Goal: Task Accomplishment & Management: Manage account settings

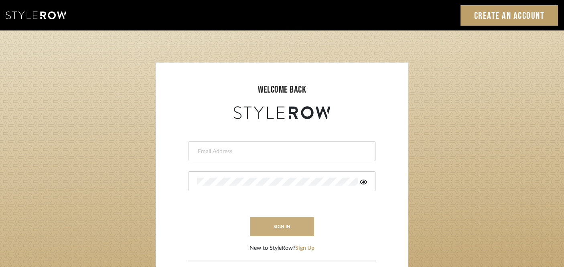
type input "[PERSON_NAME][EMAIL_ADDRESS][DOMAIN_NAME]"
click at [265, 226] on button "sign in" at bounding box center [282, 227] width 64 height 19
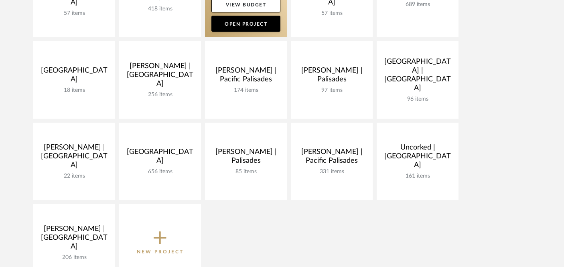
scroll to position [238, 0]
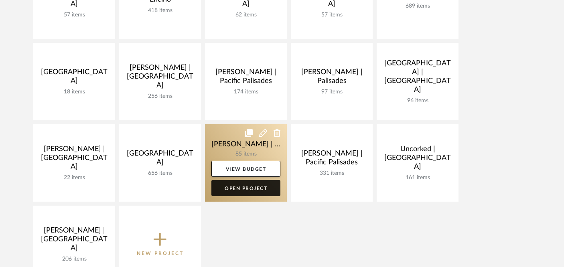
click at [243, 186] on link "Open Project" at bounding box center [246, 188] width 69 height 16
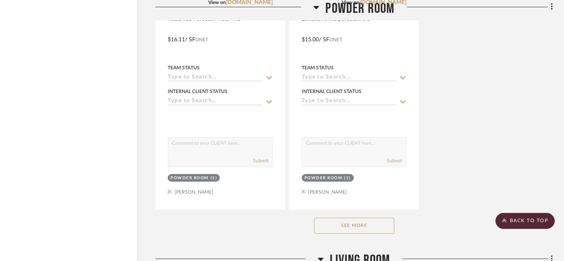
scroll to position [1498, 14]
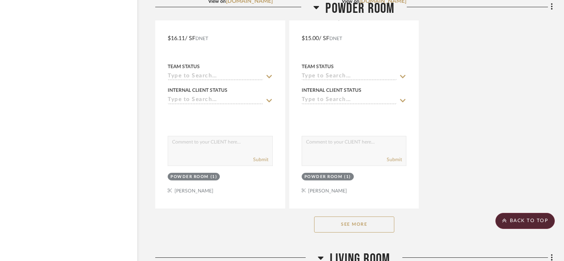
click at [345, 217] on button "See More" at bounding box center [354, 225] width 80 height 16
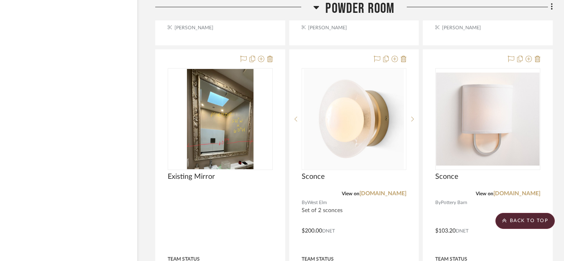
scroll to position [2731, 14]
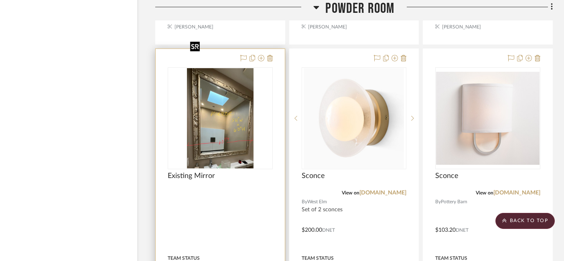
click at [216, 89] on img "0" at bounding box center [220, 118] width 67 height 100
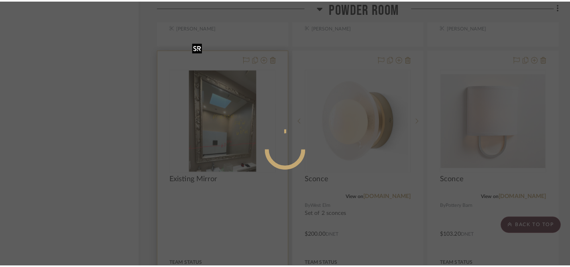
scroll to position [0, 0]
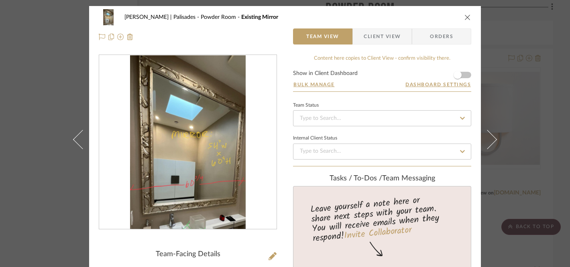
click at [465, 17] on icon "close" at bounding box center [468, 17] width 6 height 6
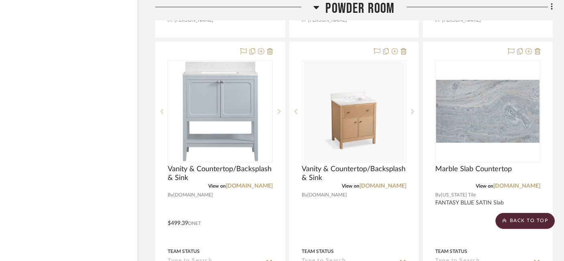
scroll to position [1670, 14]
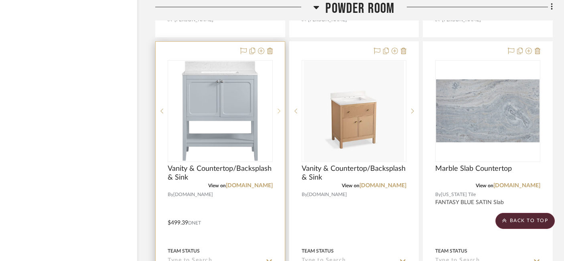
click at [281, 108] on sr-next-btn at bounding box center [279, 111] width 12 height 6
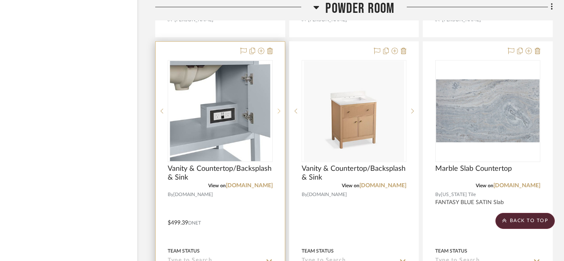
click at [281, 108] on sr-next-btn at bounding box center [279, 111] width 12 height 6
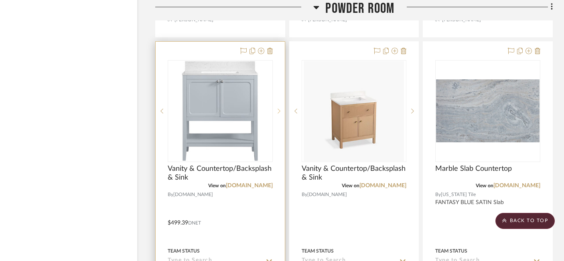
click at [281, 108] on sr-next-btn at bounding box center [279, 111] width 12 height 6
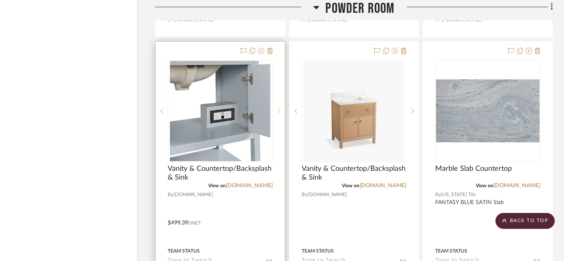
click at [281, 108] on sr-next-btn at bounding box center [279, 111] width 12 height 6
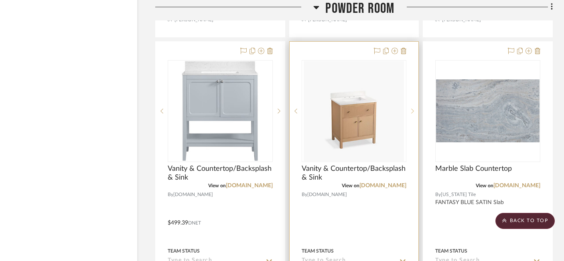
click at [414, 108] on icon at bounding box center [413, 111] width 3 height 6
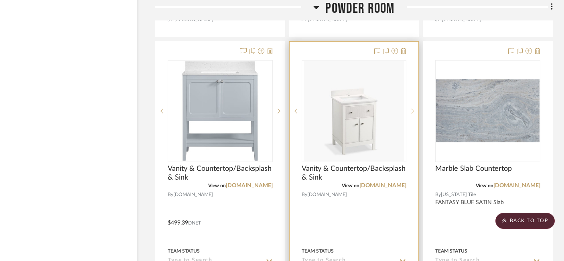
click at [414, 108] on icon at bounding box center [413, 111] width 3 height 6
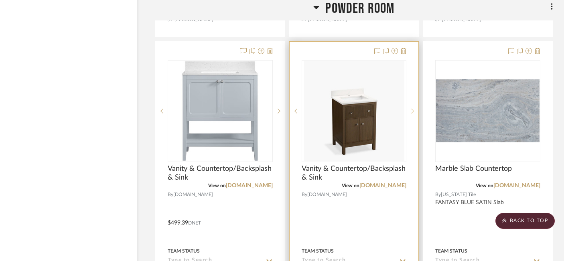
click at [414, 108] on icon at bounding box center [413, 111] width 3 height 6
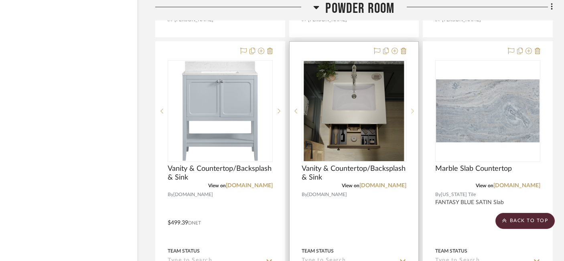
click at [414, 108] on icon at bounding box center [413, 111] width 3 height 6
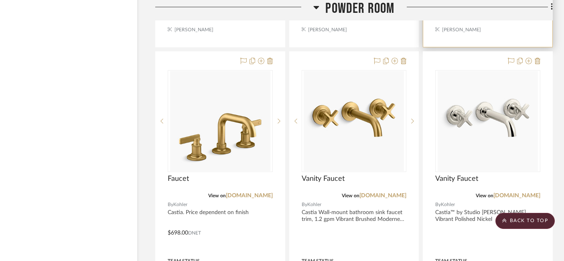
scroll to position [2372, 14]
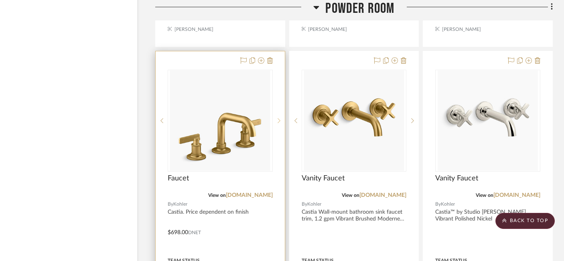
click at [277, 118] on sr-next-btn at bounding box center [279, 121] width 12 height 6
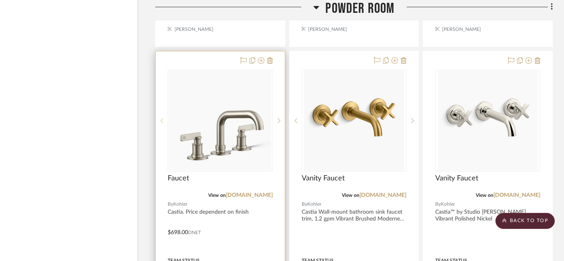
click at [162, 118] on icon at bounding box center [162, 121] width 3 height 6
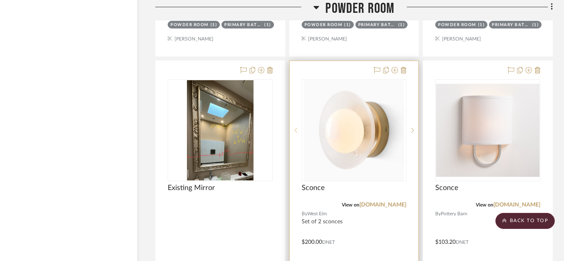
scroll to position [2714, 14]
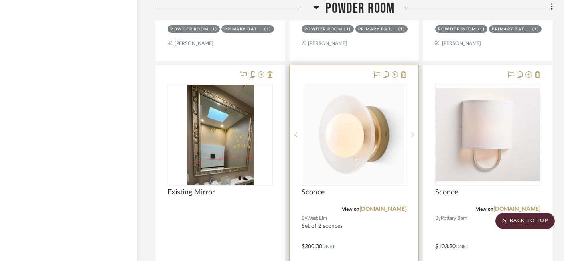
click at [414, 132] on sr-next-btn at bounding box center [413, 135] width 12 height 6
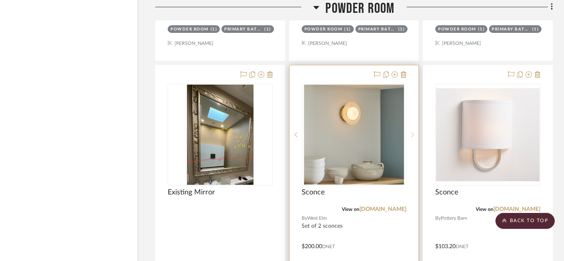
click at [414, 132] on sr-next-btn at bounding box center [413, 135] width 12 height 6
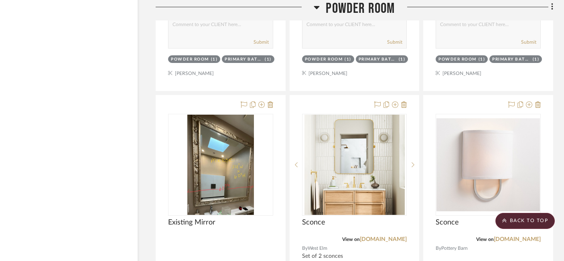
scroll to position [2683, 13]
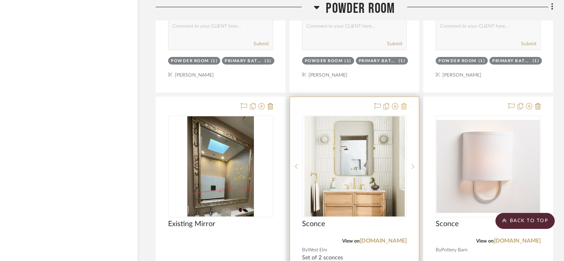
click at [405, 103] on icon at bounding box center [404, 106] width 6 height 6
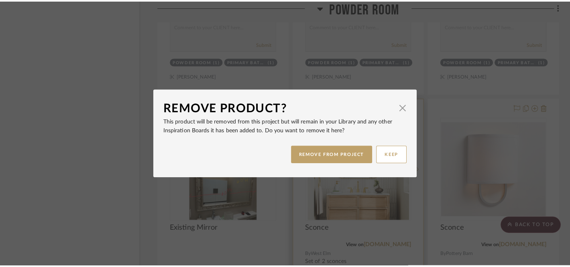
scroll to position [0, 0]
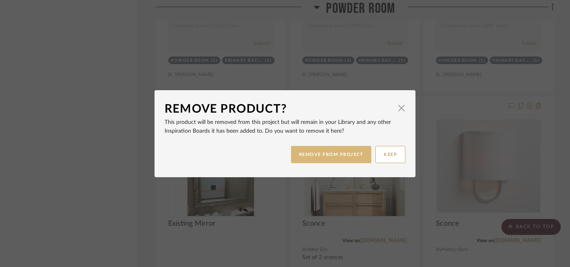
click at [342, 151] on button "REMOVE FROM PROJECT" at bounding box center [331, 154] width 81 height 17
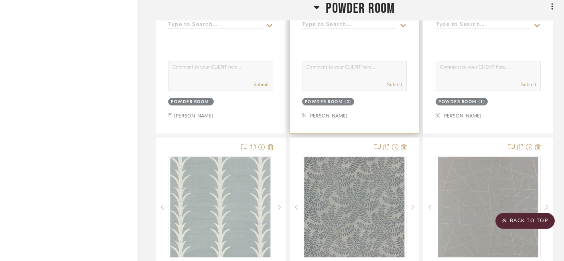
scroll to position [3014, 13]
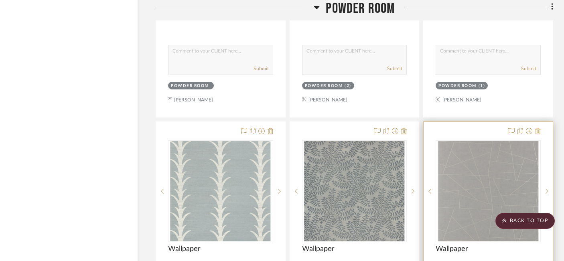
click at [536, 128] on icon at bounding box center [539, 131] width 6 height 6
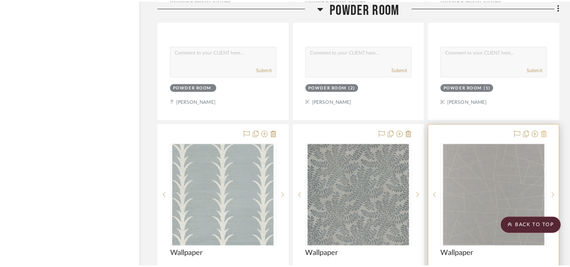
scroll to position [0, 0]
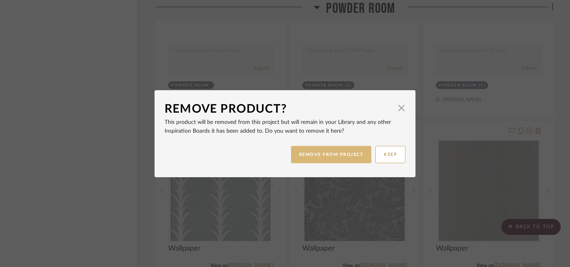
click at [358, 152] on button "REMOVE FROM PROJECT" at bounding box center [331, 154] width 81 height 17
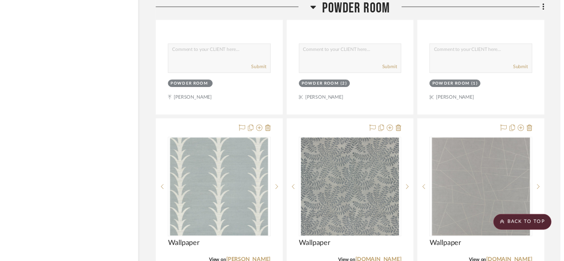
scroll to position [3014, 13]
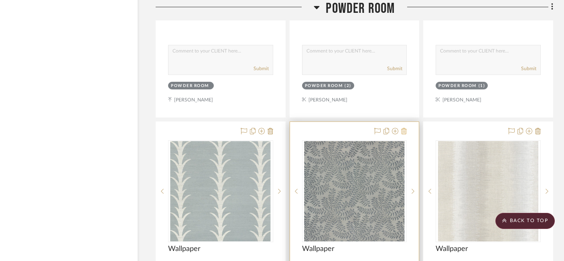
click at [404, 128] on icon at bounding box center [404, 131] width 6 height 6
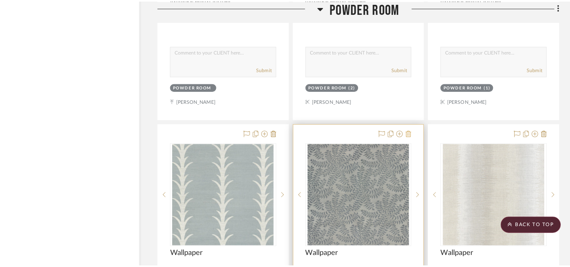
scroll to position [0, 0]
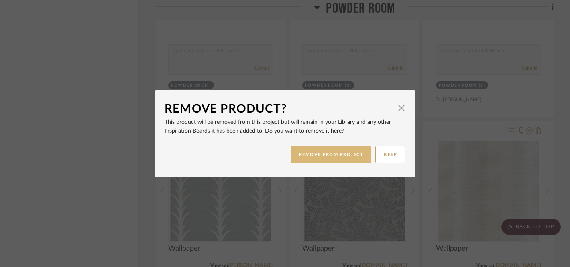
click at [328, 157] on button "REMOVE FROM PROJECT" at bounding box center [331, 154] width 81 height 17
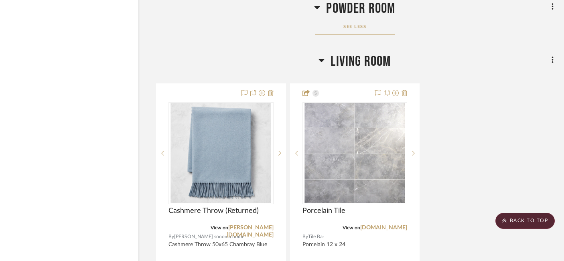
scroll to position [3836, 13]
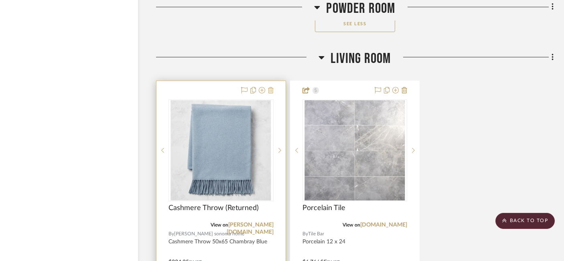
click at [271, 87] on icon at bounding box center [271, 90] width 6 height 6
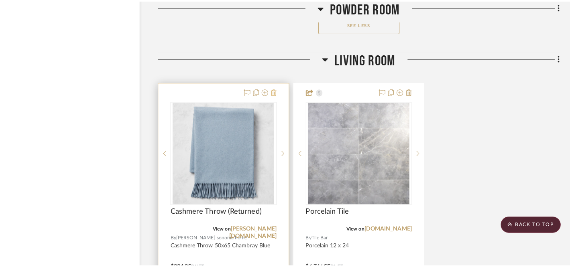
scroll to position [0, 0]
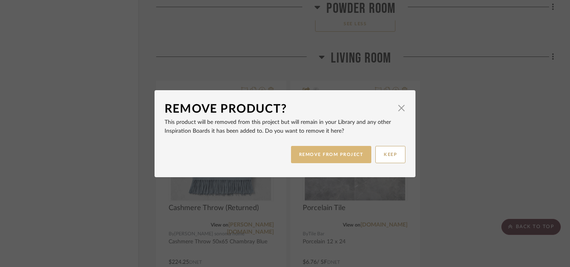
click at [327, 155] on button "REMOVE FROM PROJECT" at bounding box center [331, 154] width 81 height 17
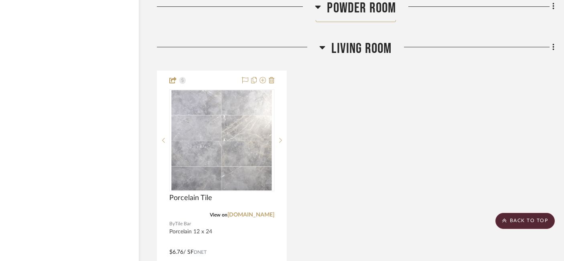
scroll to position [3846, 12]
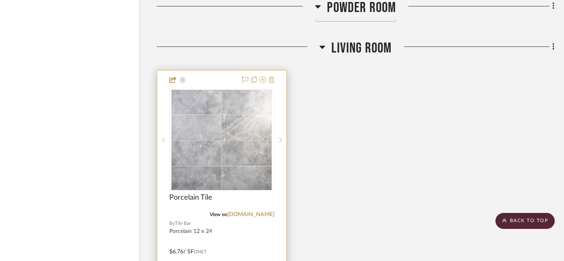
click at [273, 77] on icon at bounding box center [272, 80] width 6 height 6
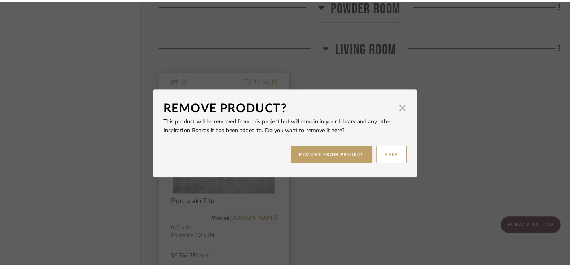
scroll to position [0, 0]
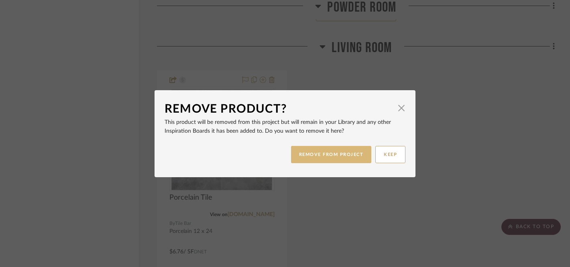
click at [334, 155] on button "REMOVE FROM PROJECT" at bounding box center [331, 154] width 81 height 17
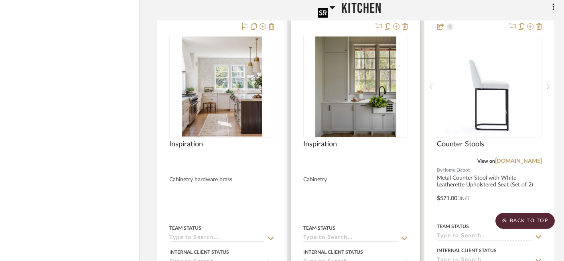
scroll to position [4402, 12]
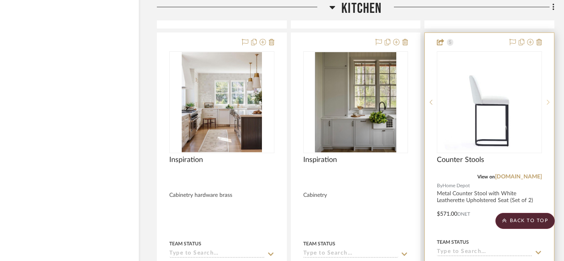
click at [548, 100] on icon at bounding box center [548, 103] width 3 height 6
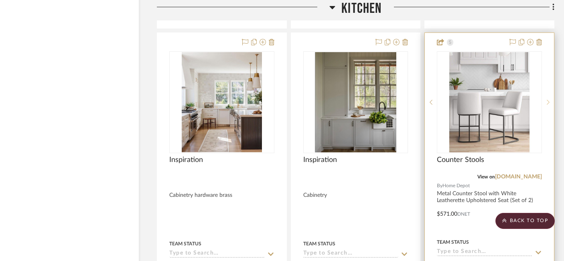
click at [548, 100] on icon at bounding box center [548, 103] width 3 height 6
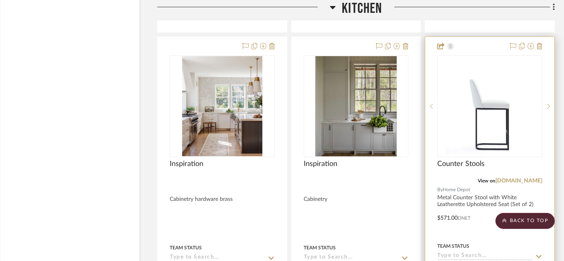
scroll to position [4393, 12]
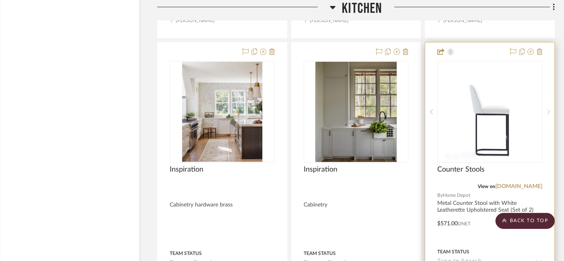
click at [548, 109] on icon at bounding box center [549, 112] width 3 height 6
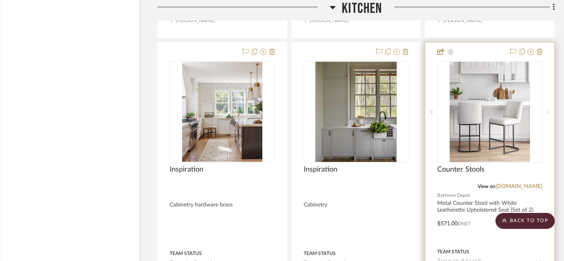
click at [548, 110] on icon at bounding box center [549, 112] width 3 height 5
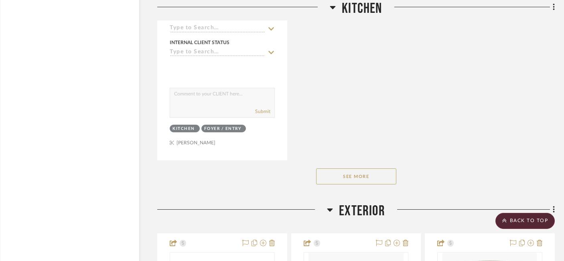
scroll to position [5023, 12]
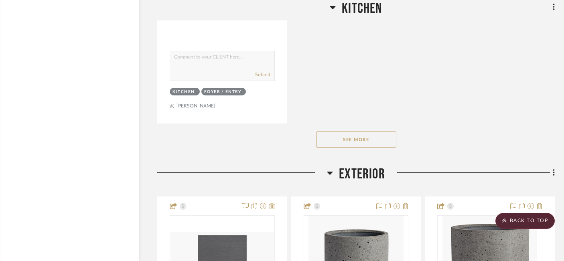
click at [382, 132] on button "See More" at bounding box center [356, 140] width 80 height 16
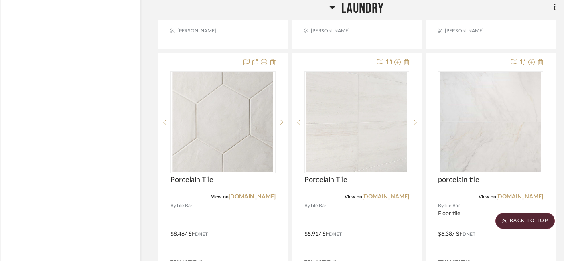
scroll to position [6014, 11]
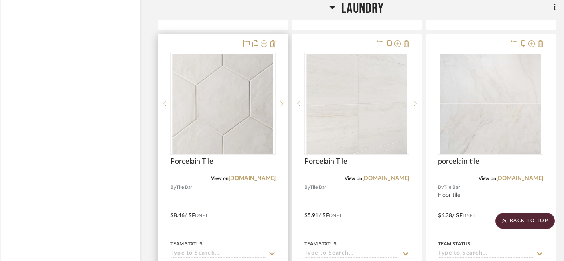
click at [282, 101] on icon at bounding box center [282, 104] width 3 height 6
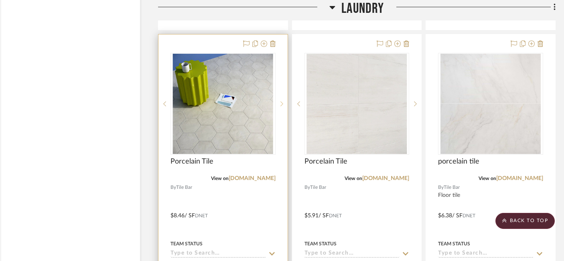
click at [282, 101] on icon at bounding box center [282, 104] width 3 height 6
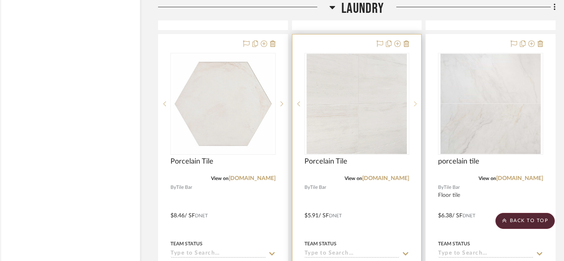
click at [417, 101] on icon at bounding box center [415, 104] width 3 height 6
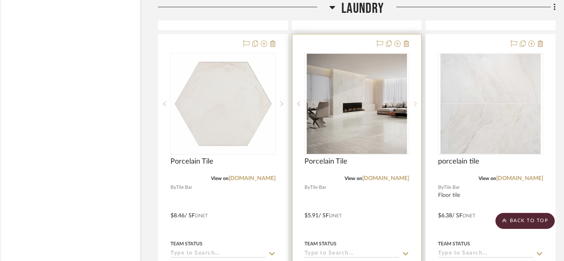
click at [417, 101] on icon at bounding box center [415, 104] width 3 height 6
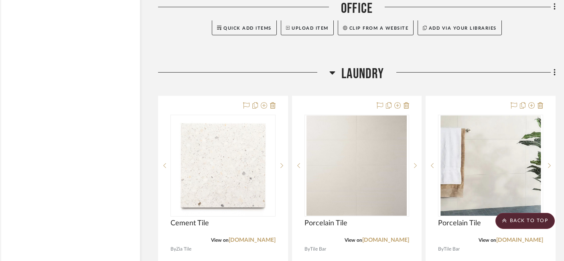
scroll to position [5596, 11]
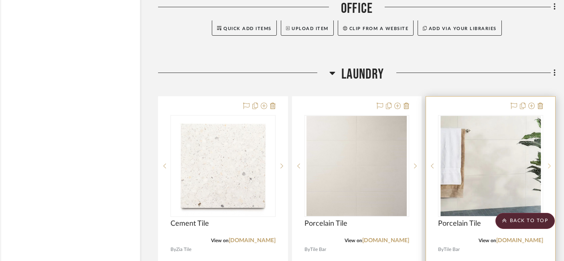
click at [548, 163] on sr-next-btn at bounding box center [550, 166] width 12 height 6
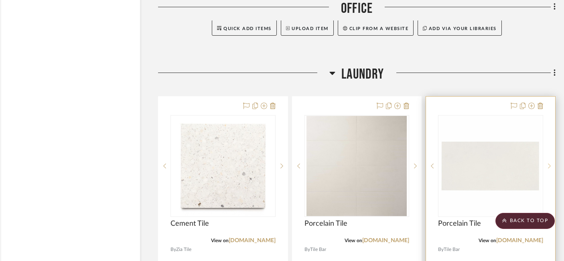
click at [548, 163] on sr-next-btn at bounding box center [550, 166] width 12 height 6
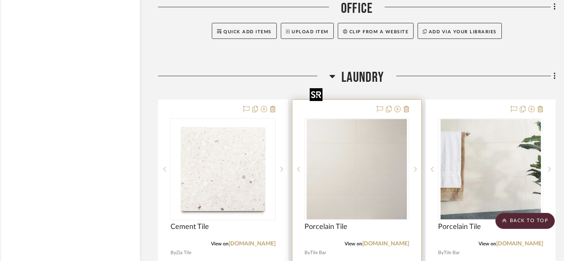
scroll to position [5591, 11]
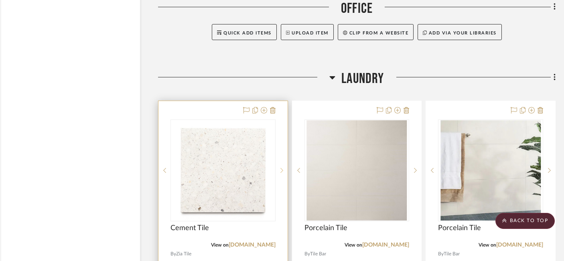
click at [281, 168] on icon at bounding box center [282, 170] width 3 height 5
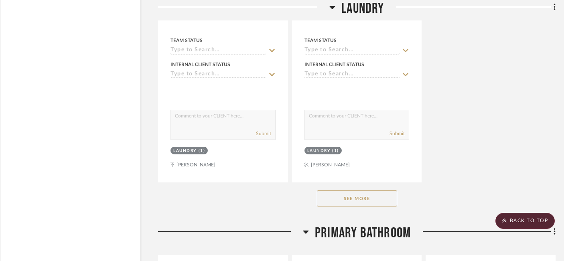
scroll to position [6581, 11]
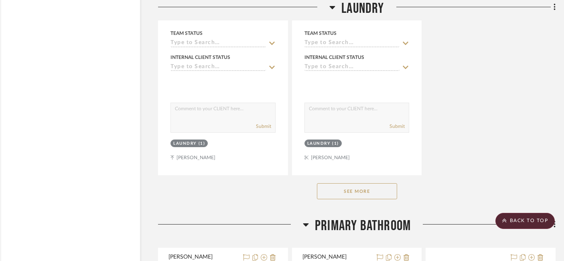
click at [367, 183] on button "See More" at bounding box center [357, 191] width 80 height 16
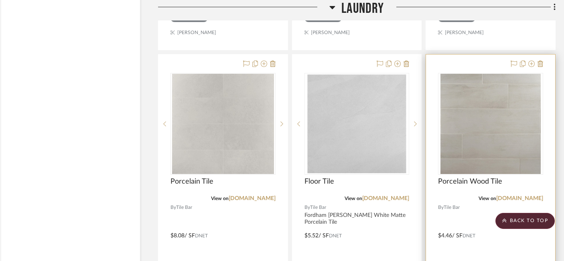
scroll to position [6353, 11]
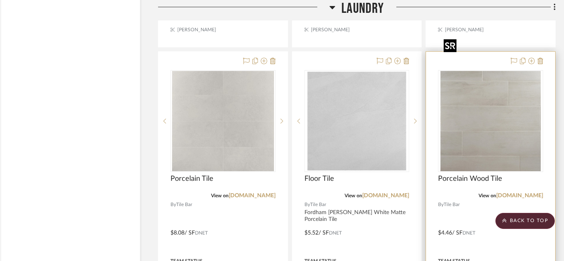
click at [491, 96] on img "0" at bounding box center [491, 121] width 100 height 100
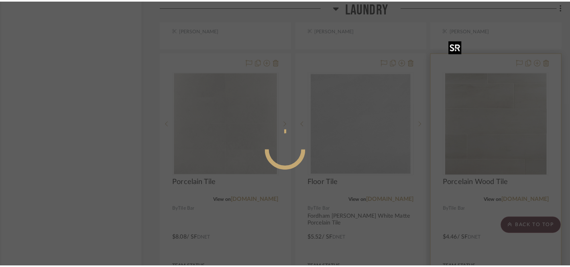
scroll to position [0, 0]
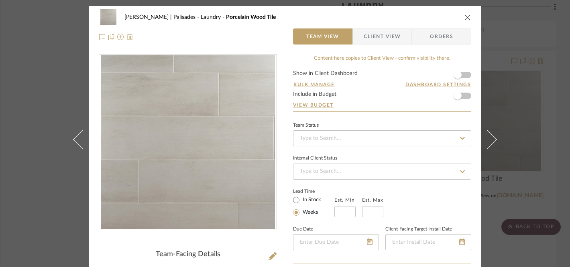
click at [465, 17] on icon "close" at bounding box center [468, 17] width 6 height 6
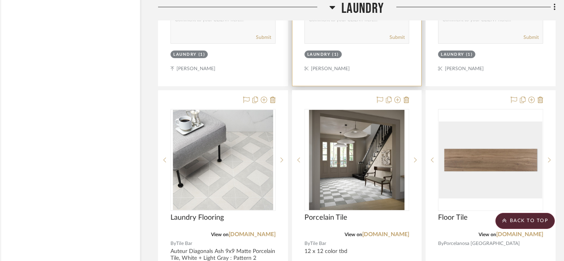
scroll to position [6671, 11]
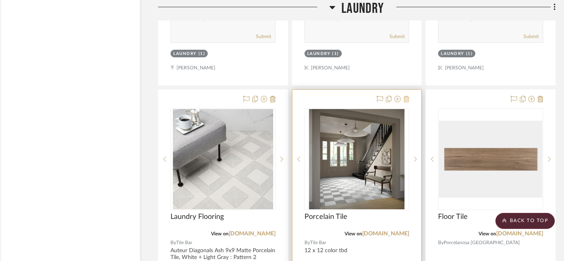
click at [407, 96] on icon at bounding box center [407, 99] width 6 height 6
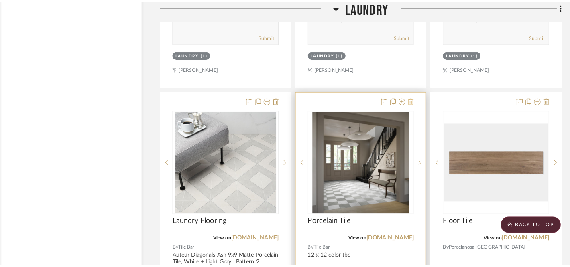
scroll to position [0, 0]
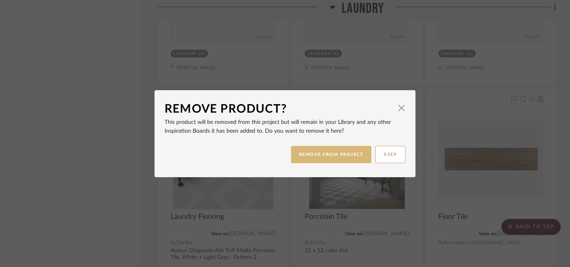
click at [347, 152] on button "REMOVE FROM PROJECT" at bounding box center [331, 154] width 81 height 17
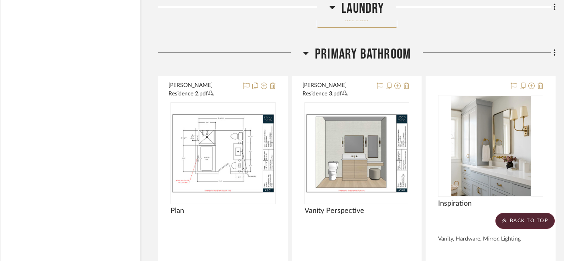
scroll to position [7107, 11]
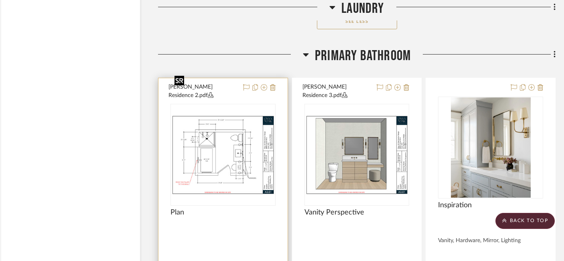
click at [208, 117] on img "0" at bounding box center [223, 155] width 104 height 80
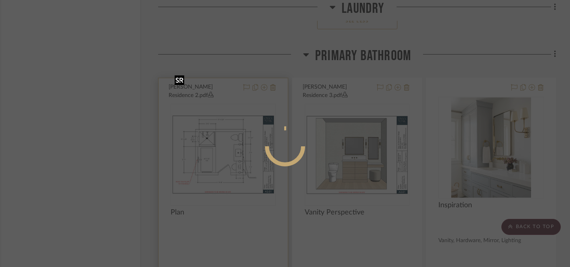
click at [208, 117] on div at bounding box center [285, 133] width 570 height 267
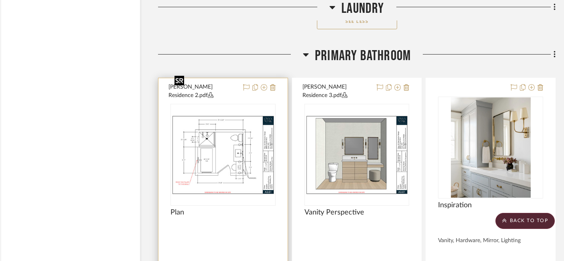
click at [208, 117] on img "0" at bounding box center [223, 155] width 104 height 80
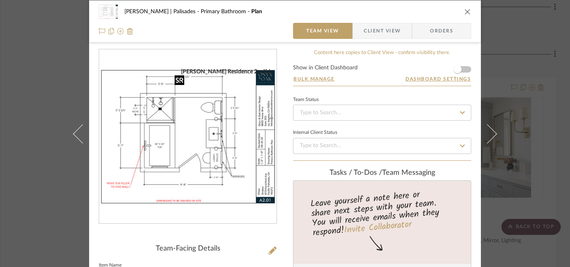
scroll to position [9, 0]
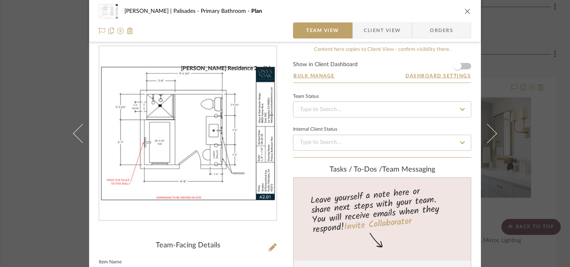
click at [465, 9] on icon "close" at bounding box center [468, 11] width 6 height 6
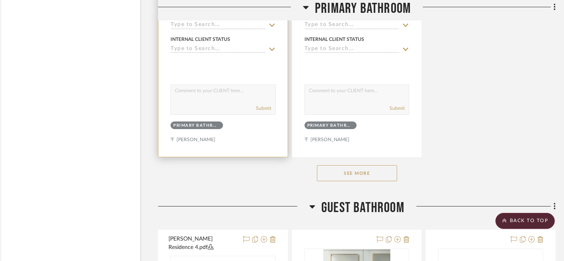
scroll to position [8104, 11]
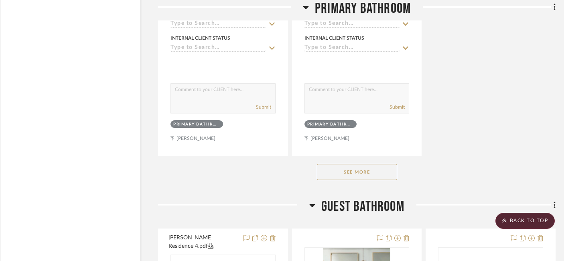
click at [354, 164] on button "See More" at bounding box center [357, 172] width 80 height 16
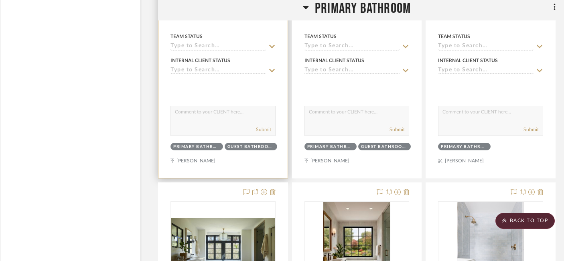
scroll to position [7722, 11]
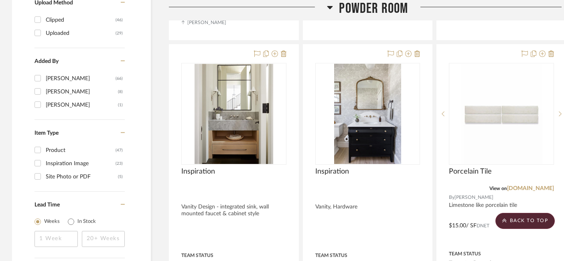
scroll to position [912, 0]
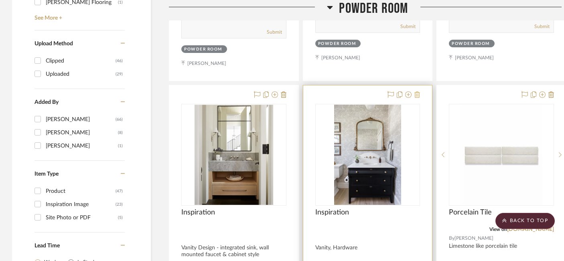
click at [419, 92] on icon at bounding box center [418, 95] width 6 height 6
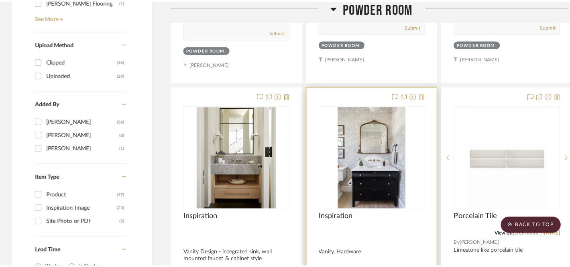
scroll to position [0, 0]
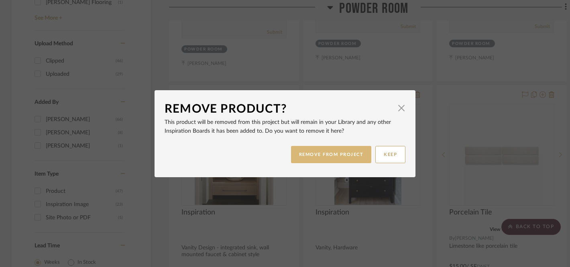
click at [343, 155] on button "REMOVE FROM PROJECT" at bounding box center [331, 154] width 81 height 17
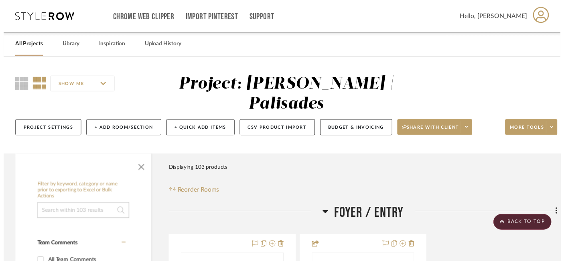
scroll to position [912, 0]
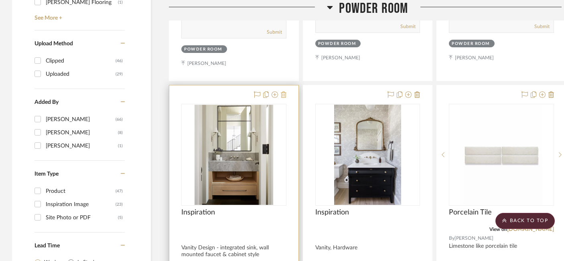
click at [285, 92] on icon at bounding box center [284, 95] width 6 height 6
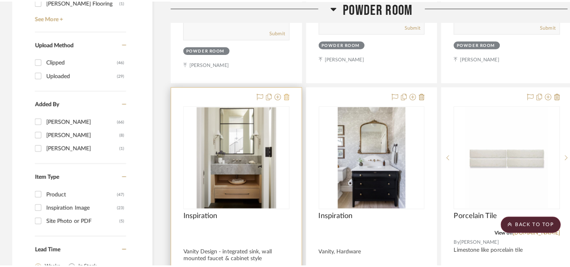
scroll to position [0, 0]
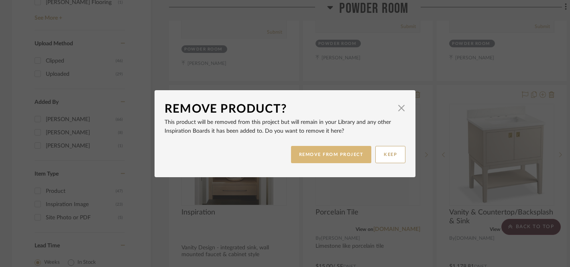
click at [318, 153] on button "REMOVE FROM PROJECT" at bounding box center [331, 154] width 81 height 17
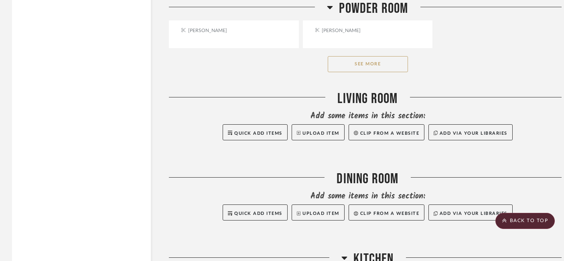
scroll to position [1659, 0]
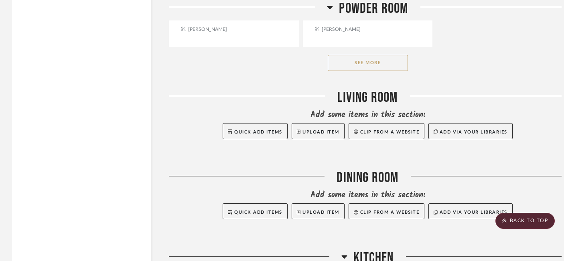
click at [362, 55] on button "See More" at bounding box center [368, 63] width 80 height 16
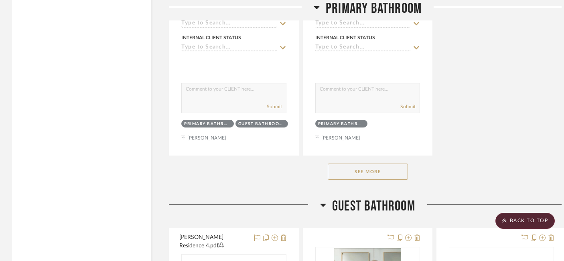
scroll to position [6646, 0]
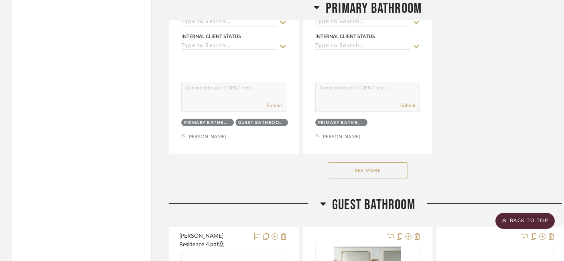
click at [370, 163] on button "See More" at bounding box center [368, 171] width 80 height 16
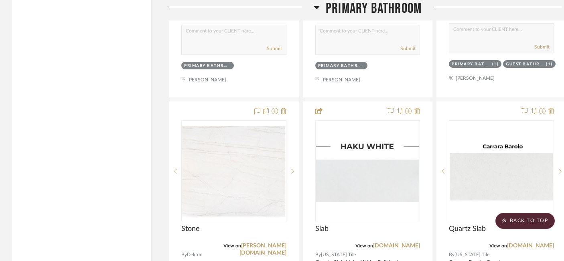
scroll to position [7419, 0]
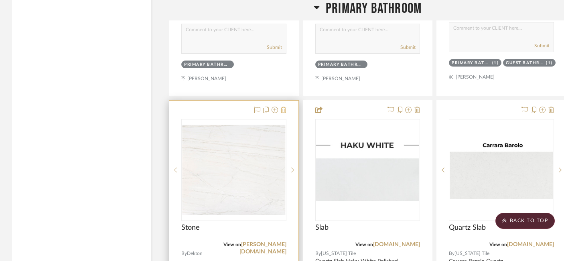
click at [283, 107] on icon at bounding box center [284, 110] width 6 height 6
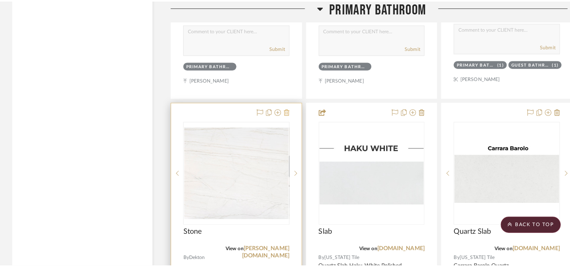
scroll to position [0, 0]
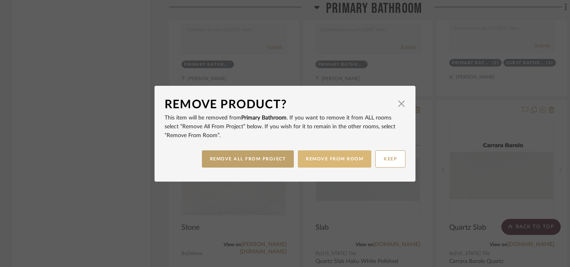
click at [328, 160] on button "REMOVE FROM ROOM" at bounding box center [334, 159] width 73 height 17
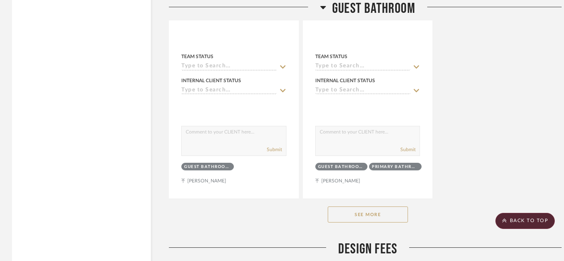
scroll to position [10601, 0]
click at [346, 206] on button "See More" at bounding box center [368, 214] width 80 height 16
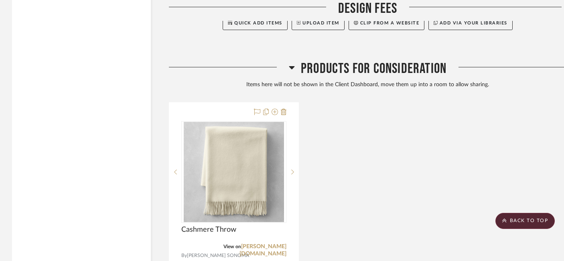
scroll to position [12971, 0]
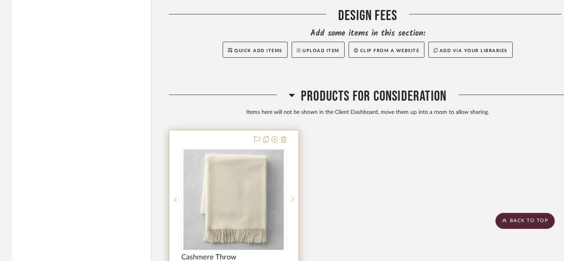
click at [285, 137] on icon at bounding box center [284, 140] width 6 height 6
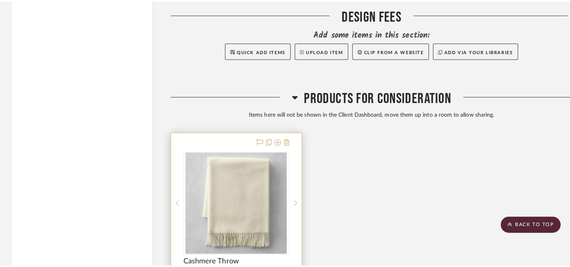
scroll to position [0, 0]
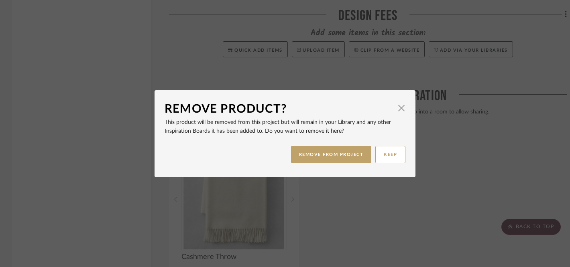
click at [320, 144] on div "REMOVE FROM PROJECT KEEP" at bounding box center [285, 154] width 241 height 25
click at [321, 150] on button "REMOVE FROM PROJECT" at bounding box center [331, 154] width 81 height 17
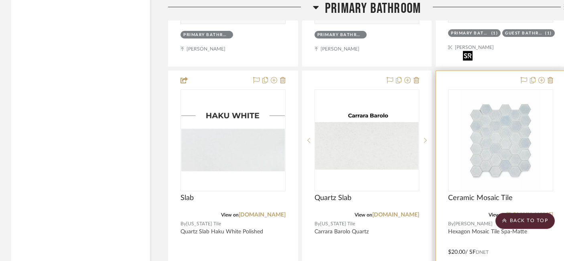
scroll to position [7450, 1]
click at [506, 108] on img "0" at bounding box center [501, 140] width 82 height 100
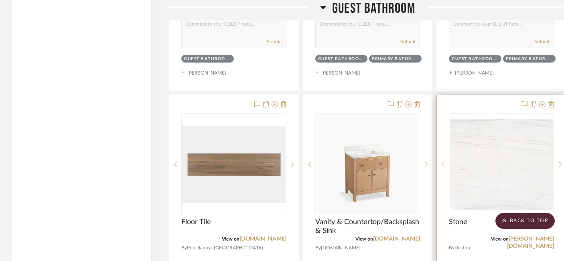
scroll to position [10703, 0]
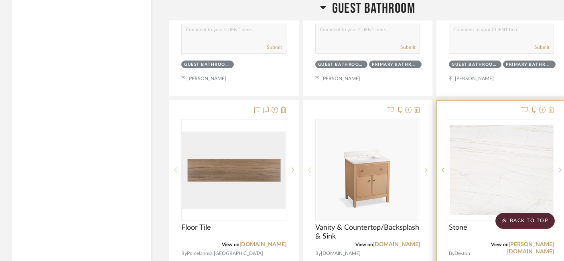
click at [550, 107] on fa-icon at bounding box center [552, 110] width 6 height 6
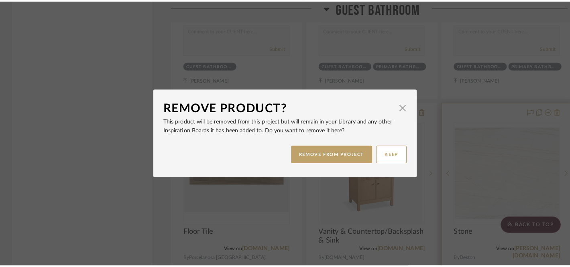
scroll to position [0, 0]
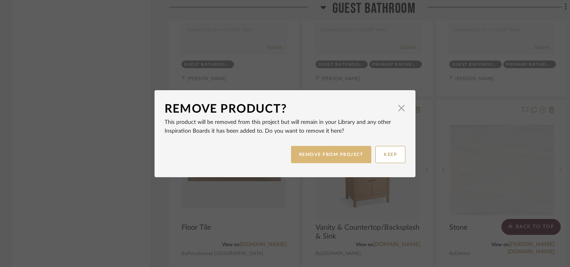
click at [330, 151] on button "REMOVE FROM PROJECT" at bounding box center [331, 154] width 81 height 17
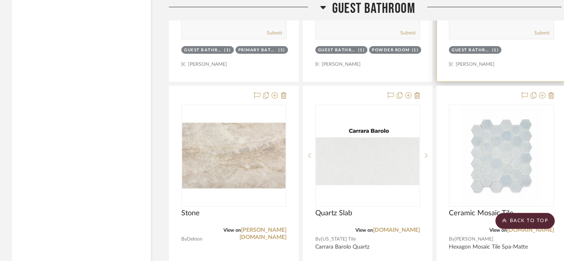
scroll to position [11063, 0]
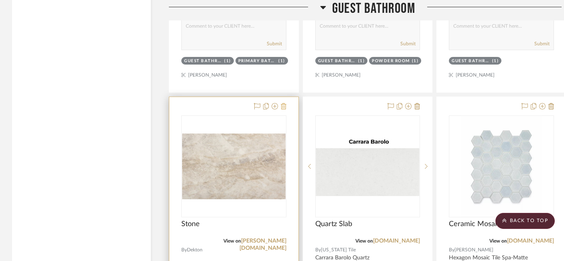
click at [284, 103] on icon at bounding box center [284, 106] width 6 height 6
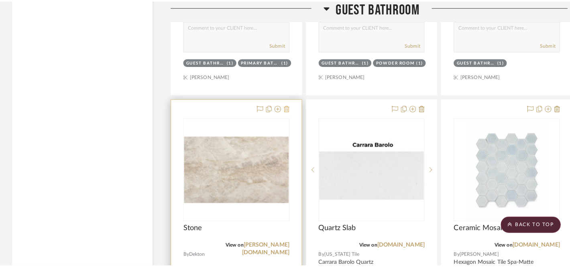
scroll to position [0, 0]
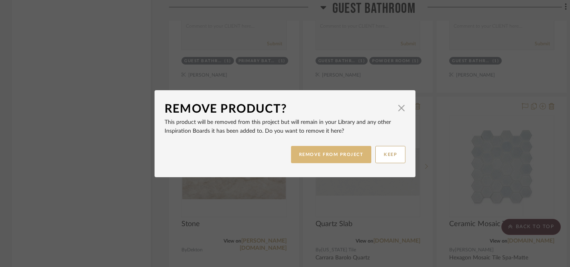
click at [312, 153] on button "REMOVE FROM PROJECT" at bounding box center [331, 154] width 81 height 17
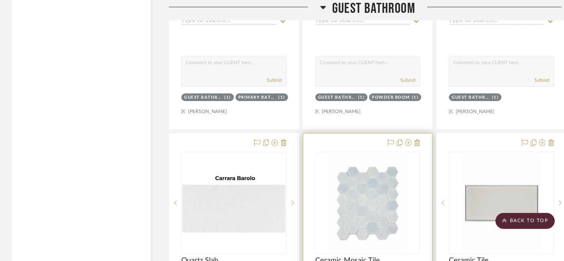
scroll to position [11022, 0]
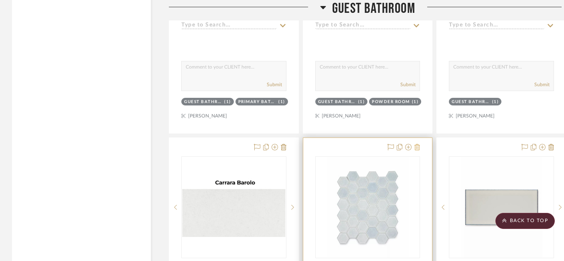
click at [418, 144] on icon at bounding box center [418, 147] width 6 height 6
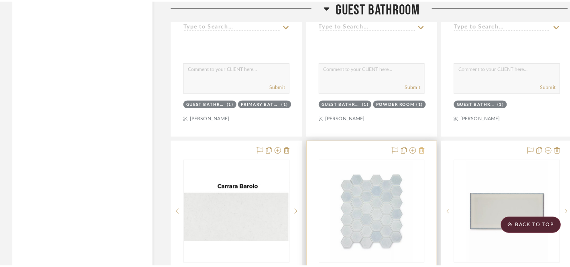
scroll to position [0, 0]
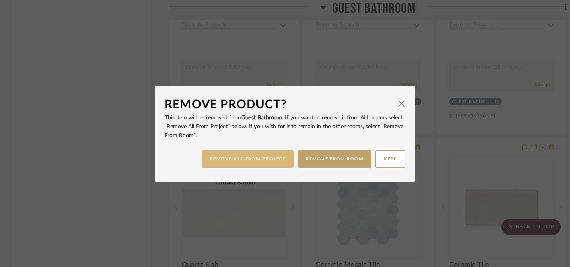
click at [283, 160] on button "REMOVE ALL FROM PROJECT" at bounding box center [248, 159] width 92 height 17
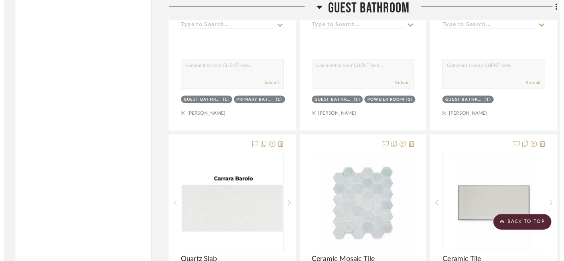
scroll to position [11022, 0]
